Goal: Information Seeking & Learning: Learn about a topic

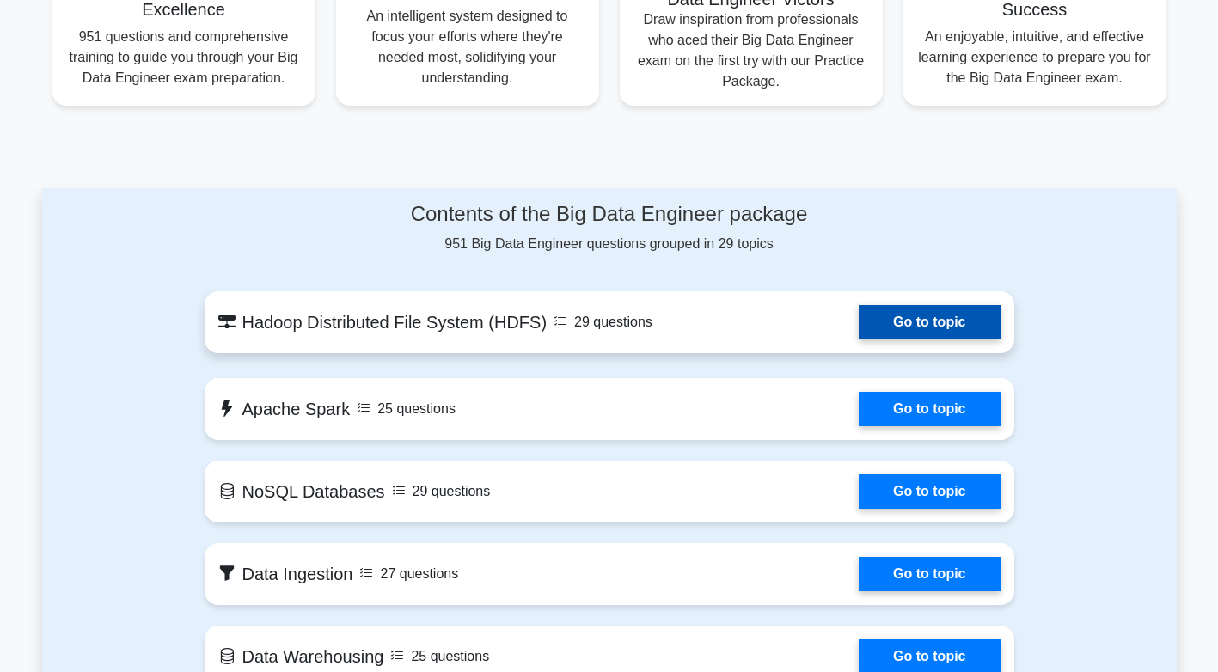
scroll to position [774, 0]
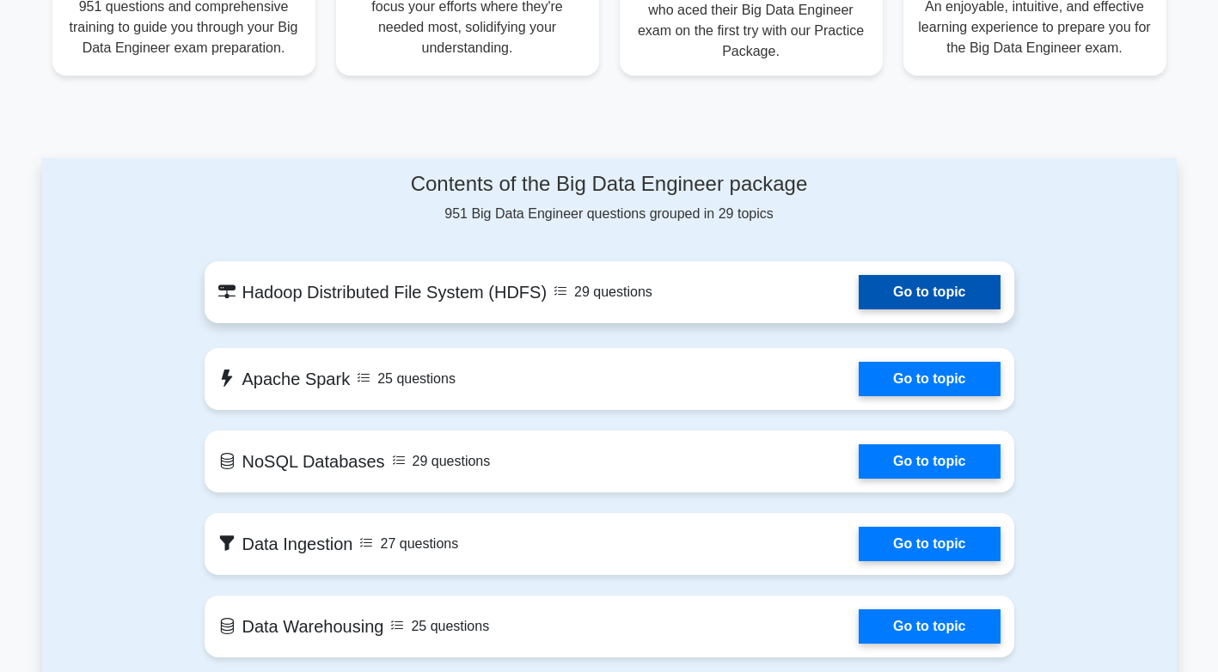
click at [859, 309] on link "Go to topic" at bounding box center [929, 292] width 141 height 34
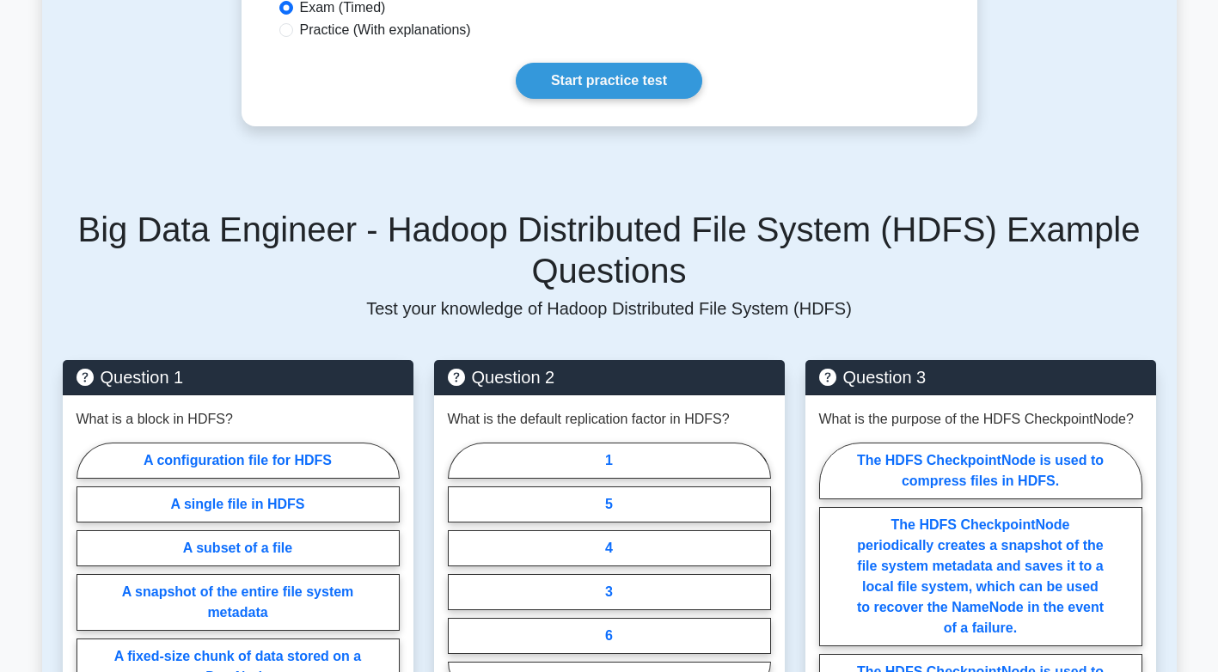
scroll to position [516, 0]
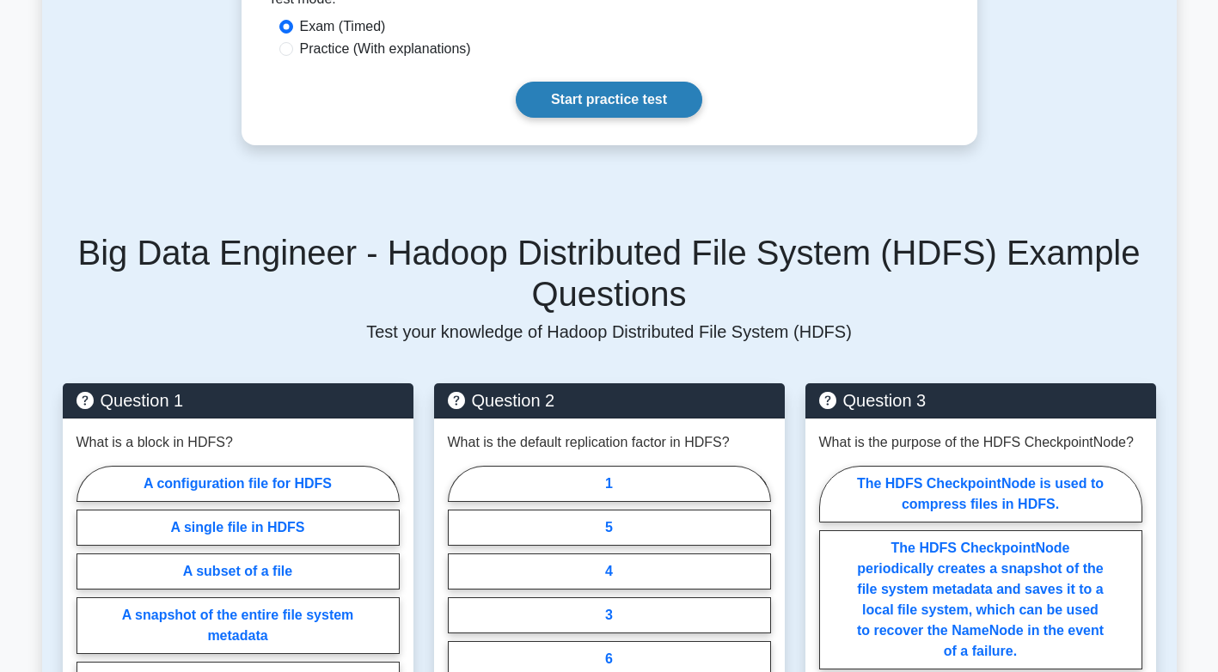
click at [652, 113] on link "Start practice test" at bounding box center [609, 100] width 187 height 36
